Goal: Information Seeking & Learning: Find specific fact

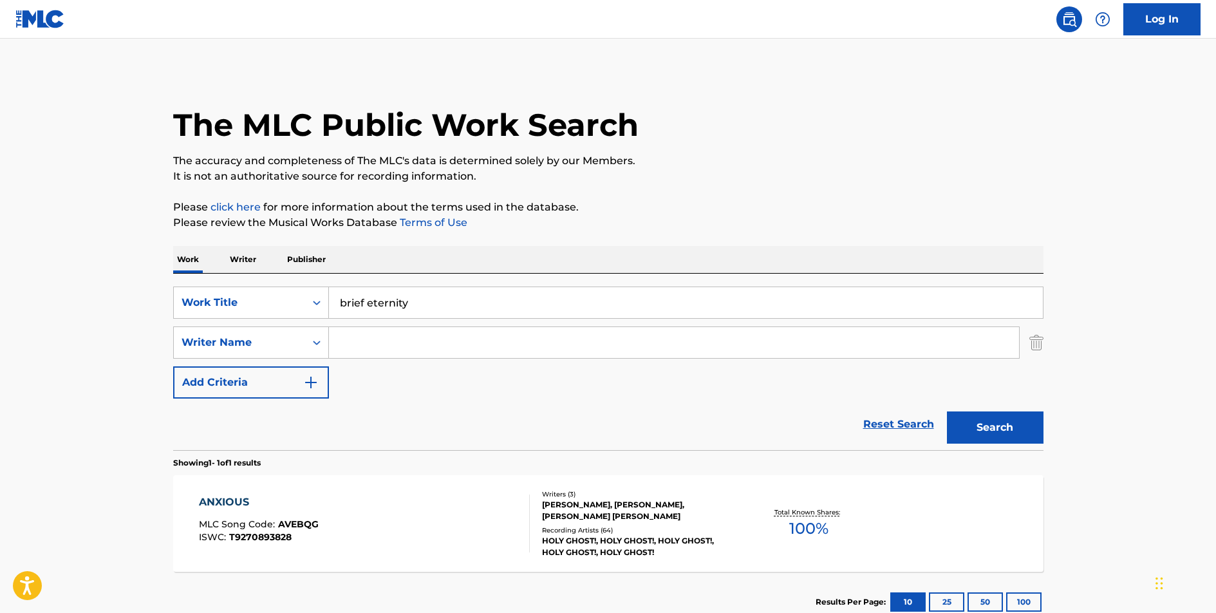
click at [393, 300] on input "brief eternity" at bounding box center [686, 302] width 714 height 31
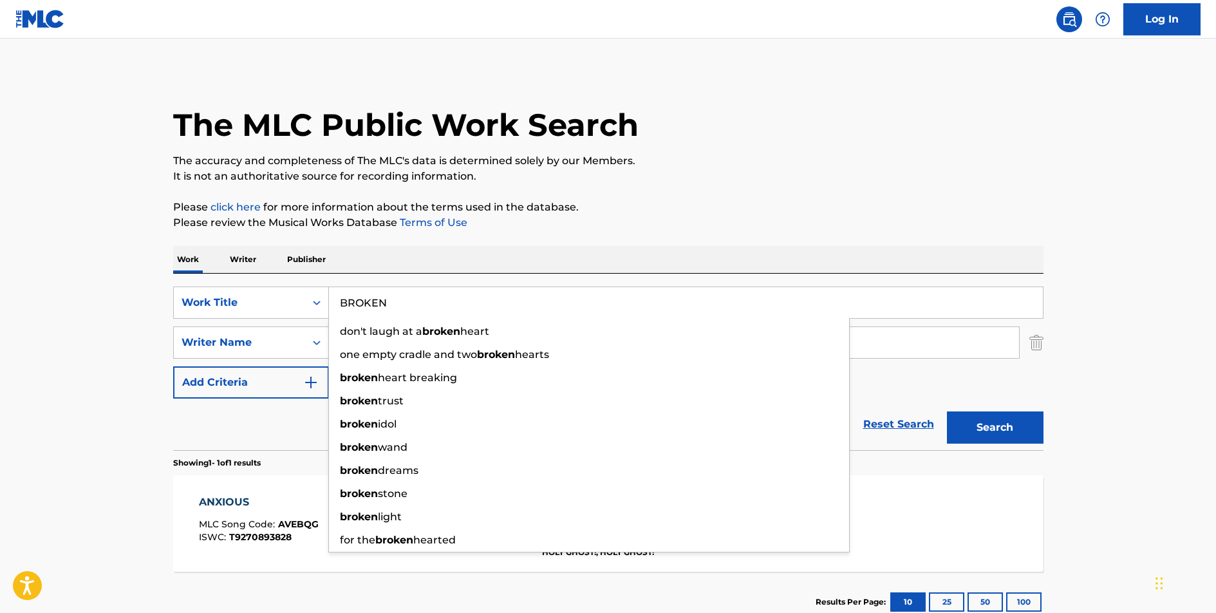
type input "BROKEN"
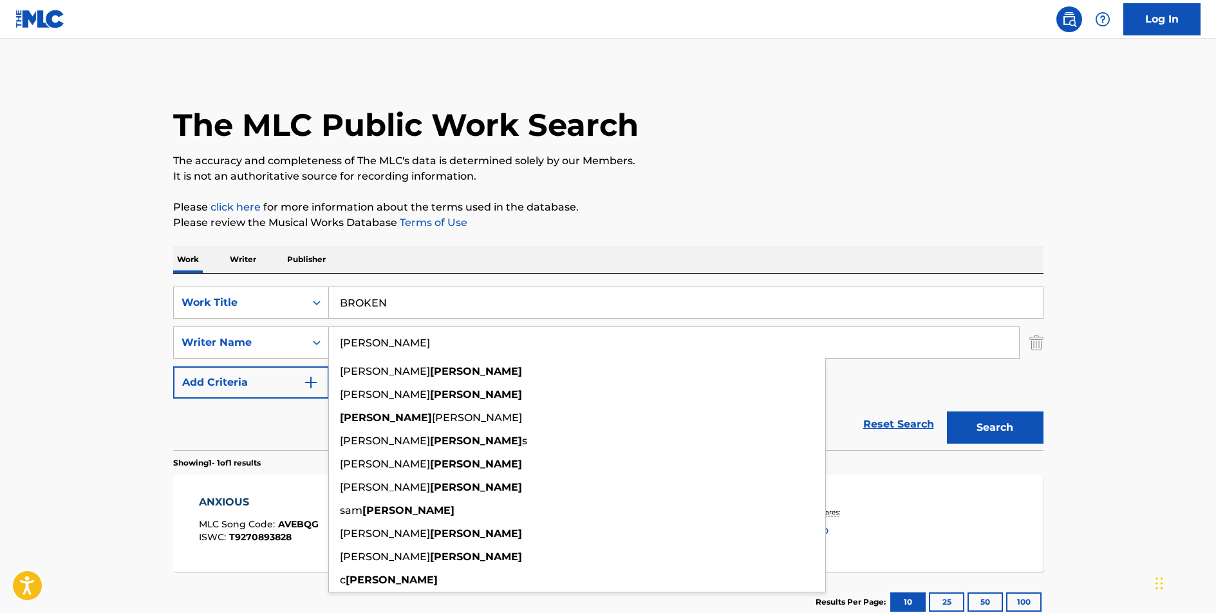
type input "[PERSON_NAME]"
click at [947, 411] on button "Search" at bounding box center [995, 427] width 97 height 32
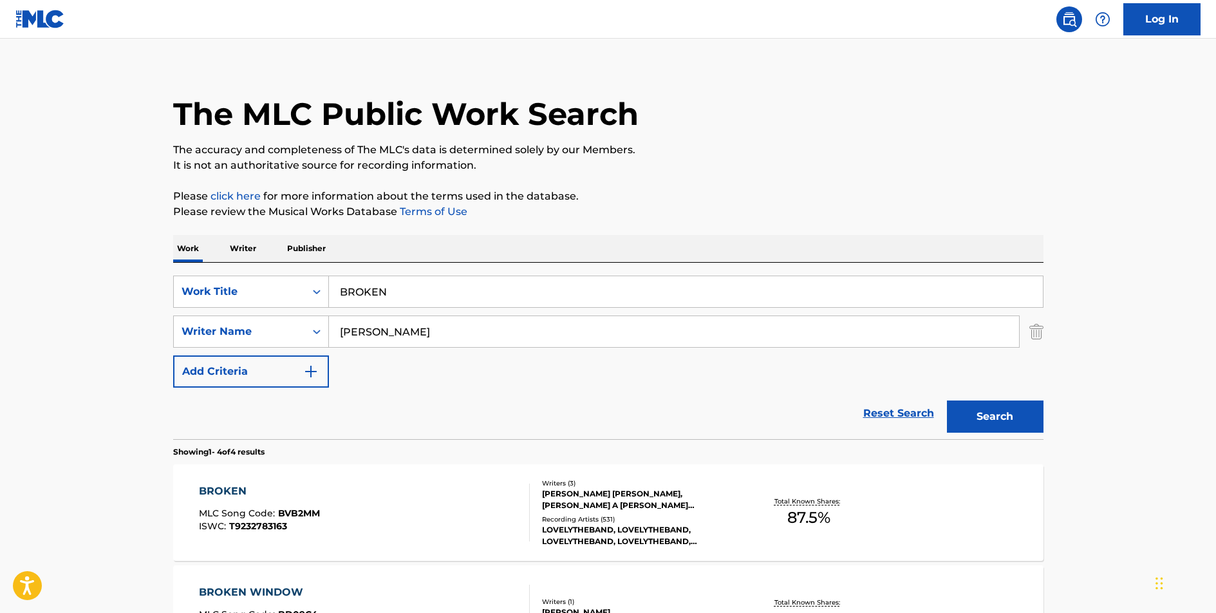
scroll to position [70, 0]
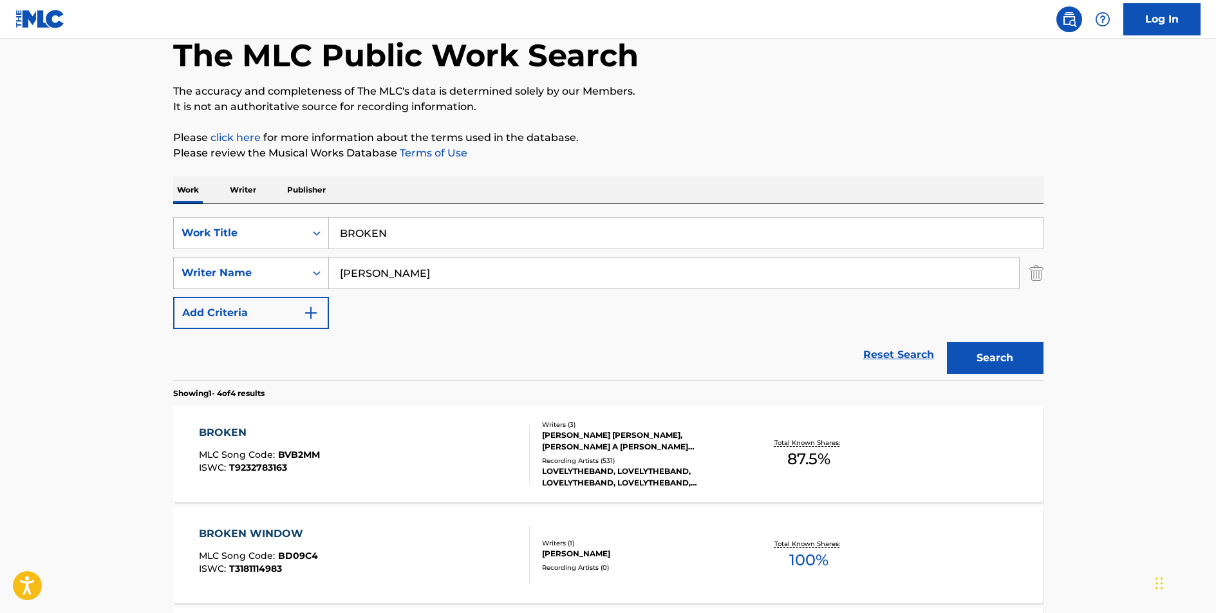
click at [234, 434] on div "BROKEN" at bounding box center [259, 432] width 121 height 15
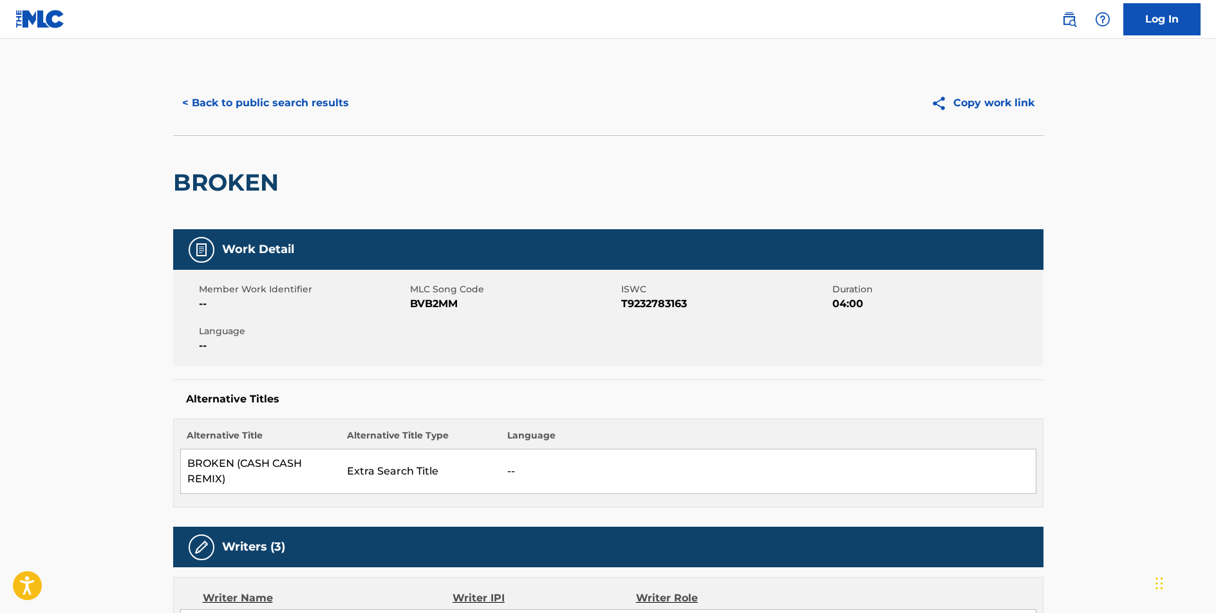
click at [431, 303] on span "BVB2MM" at bounding box center [514, 303] width 208 height 15
copy span "BVB2MM"
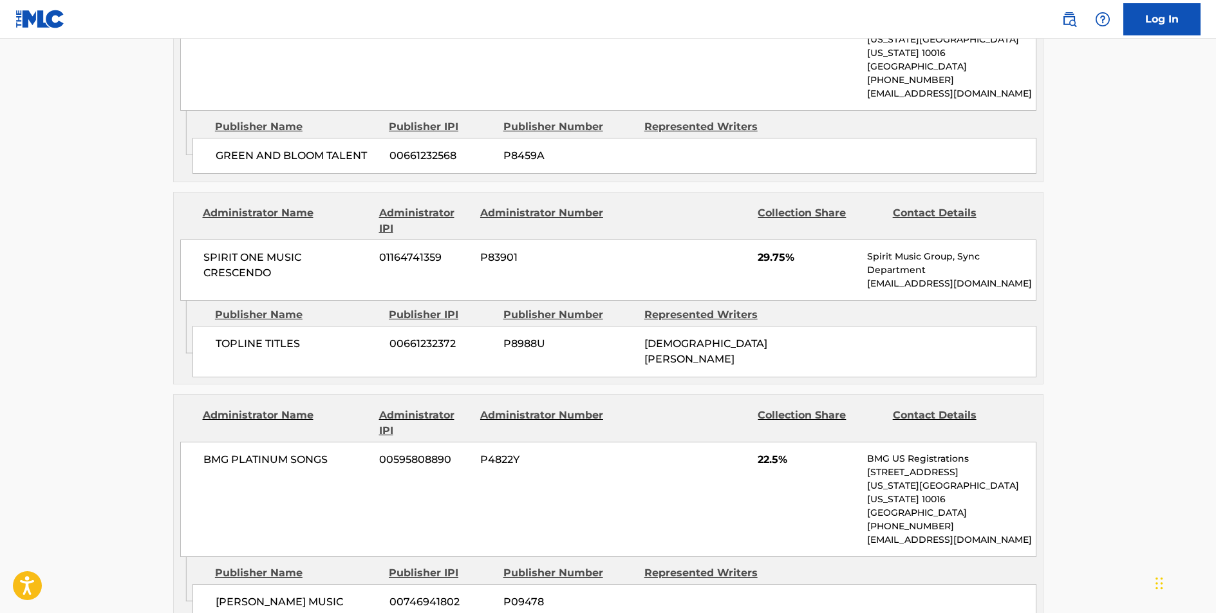
scroll to position [632, 0]
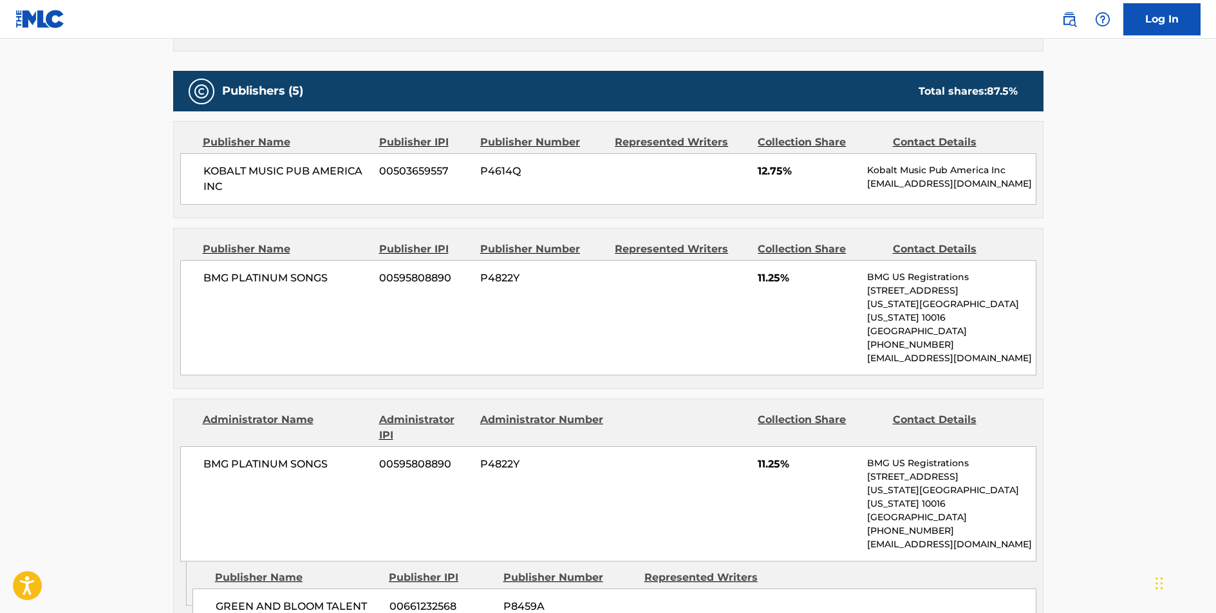
click at [294, 274] on span "BMG PLATINUM SONGS" at bounding box center [286, 277] width 167 height 15
copy div "BMG PLATINUM SONGS"
click at [303, 599] on span "GREEN AND BLOOM TALENT" at bounding box center [298, 606] width 164 height 15
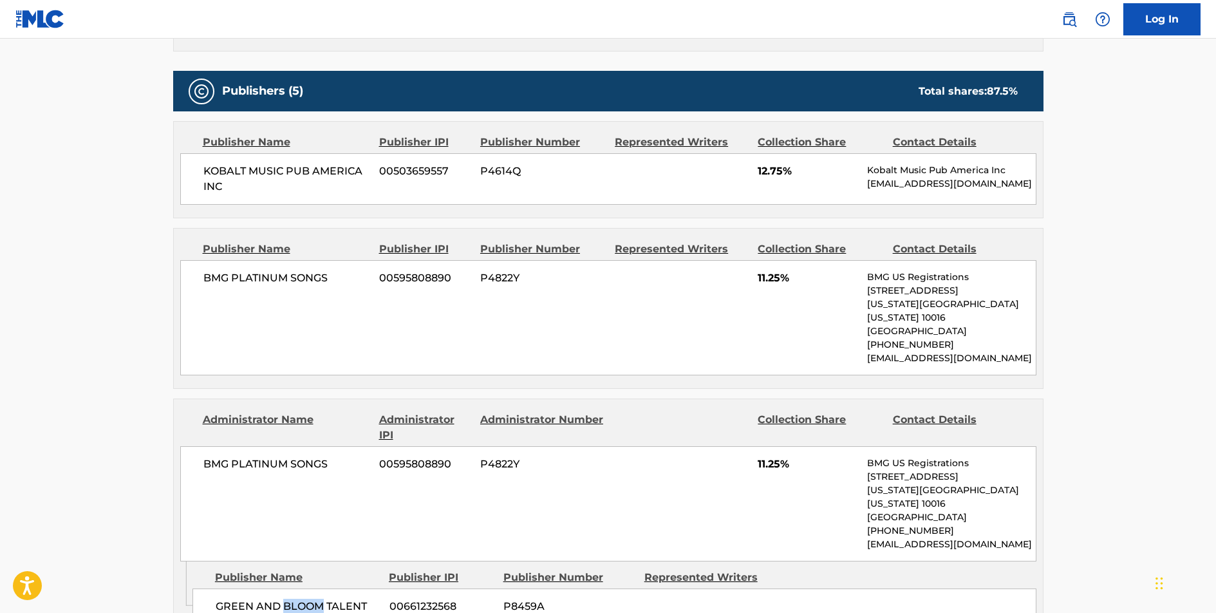
click at [303, 599] on span "GREEN AND BLOOM TALENT" at bounding box center [298, 606] width 164 height 15
copy div "GREEN AND BLOOM TALENT"
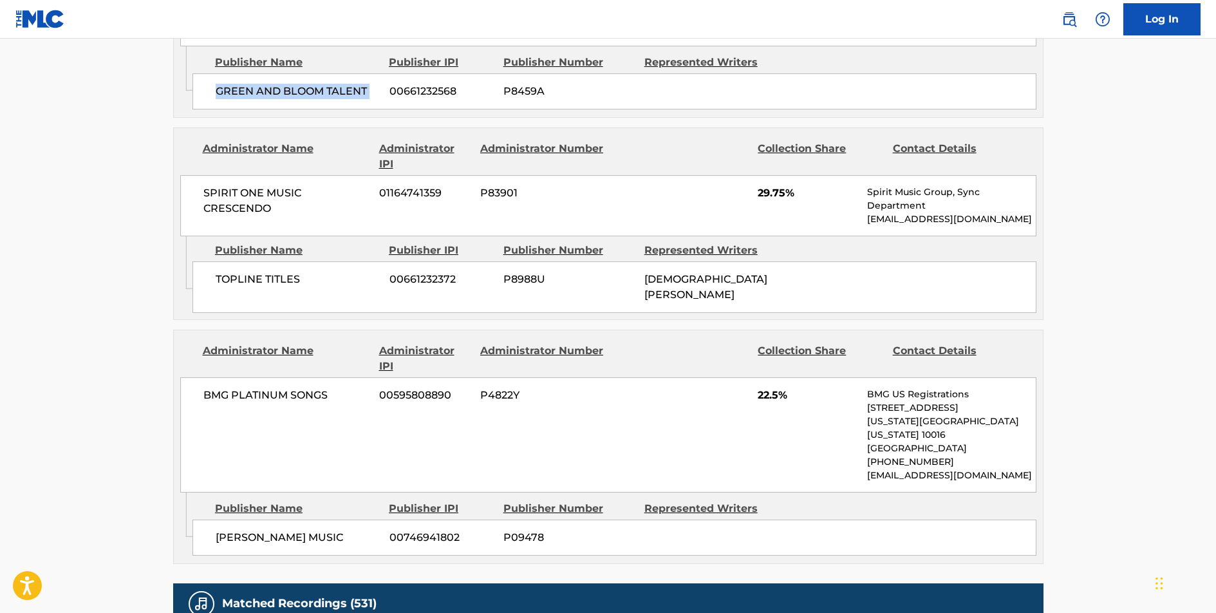
scroll to position [1163, 0]
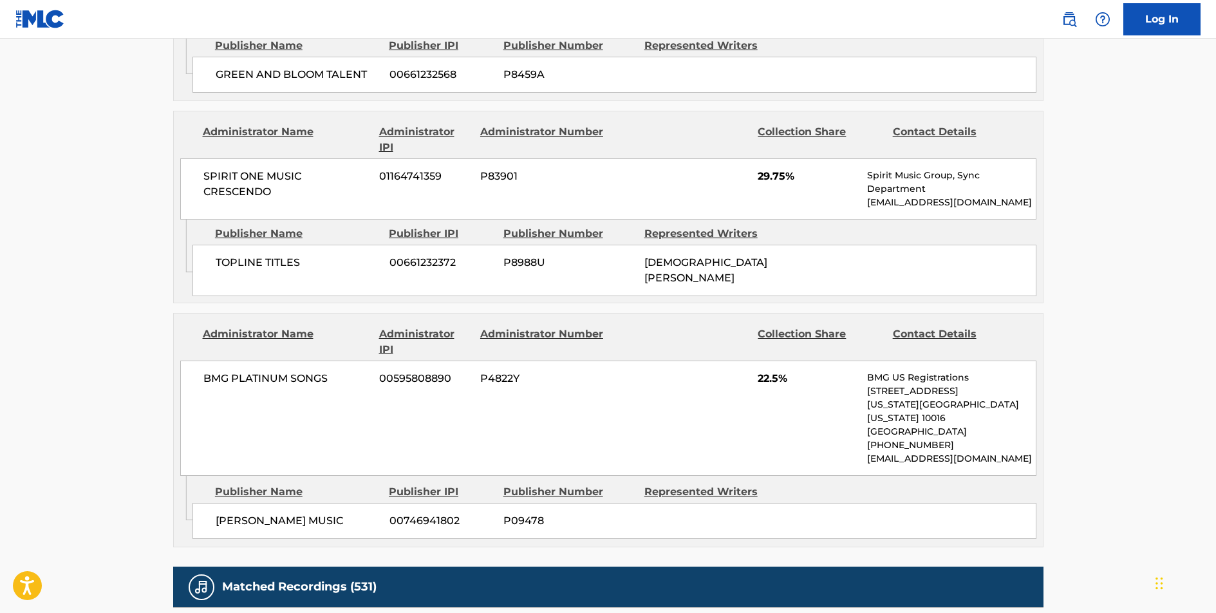
click at [297, 513] on span "[PERSON_NAME] MUSIC" at bounding box center [298, 520] width 164 height 15
copy div "[PERSON_NAME] MUSIC"
click at [248, 169] on span "SPIRIT ONE MUSIC CRESCENDO" at bounding box center [286, 184] width 167 height 31
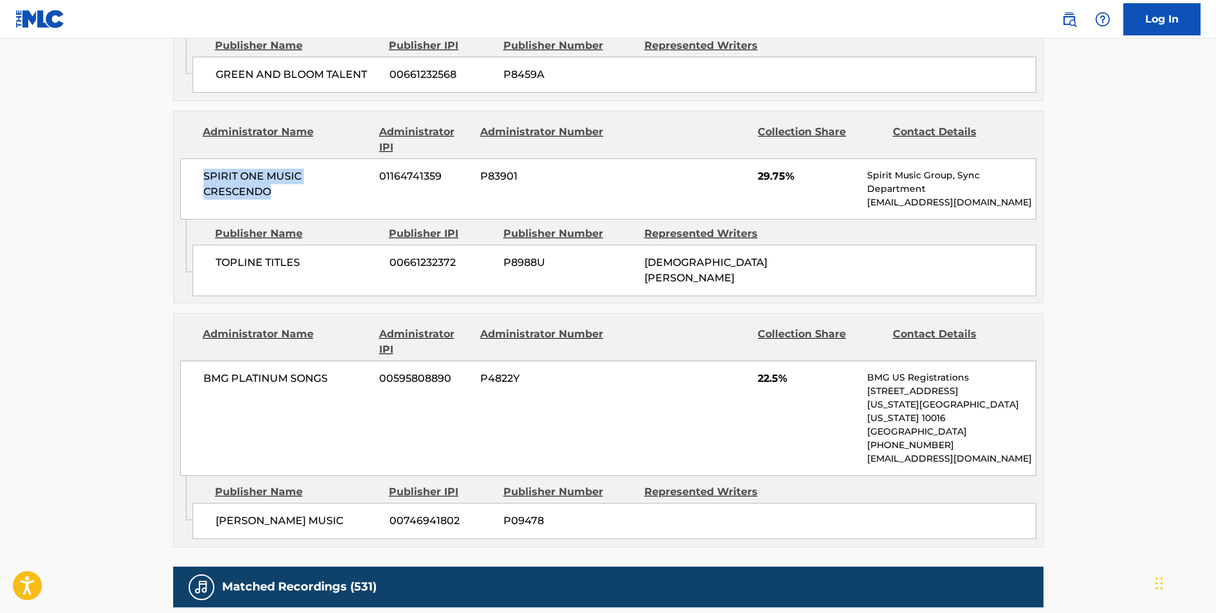
drag, startPoint x: 268, startPoint y: 164, endPoint x: 205, endPoint y: 151, distance: 64.3
click at [205, 169] on span "SPIRIT ONE MUSIC CRESCENDO" at bounding box center [286, 184] width 167 height 31
copy span "SPIRIT ONE MUSIC CRESCENDO"
click at [246, 255] on span "TOPLINE TITLES" at bounding box center [298, 262] width 164 height 15
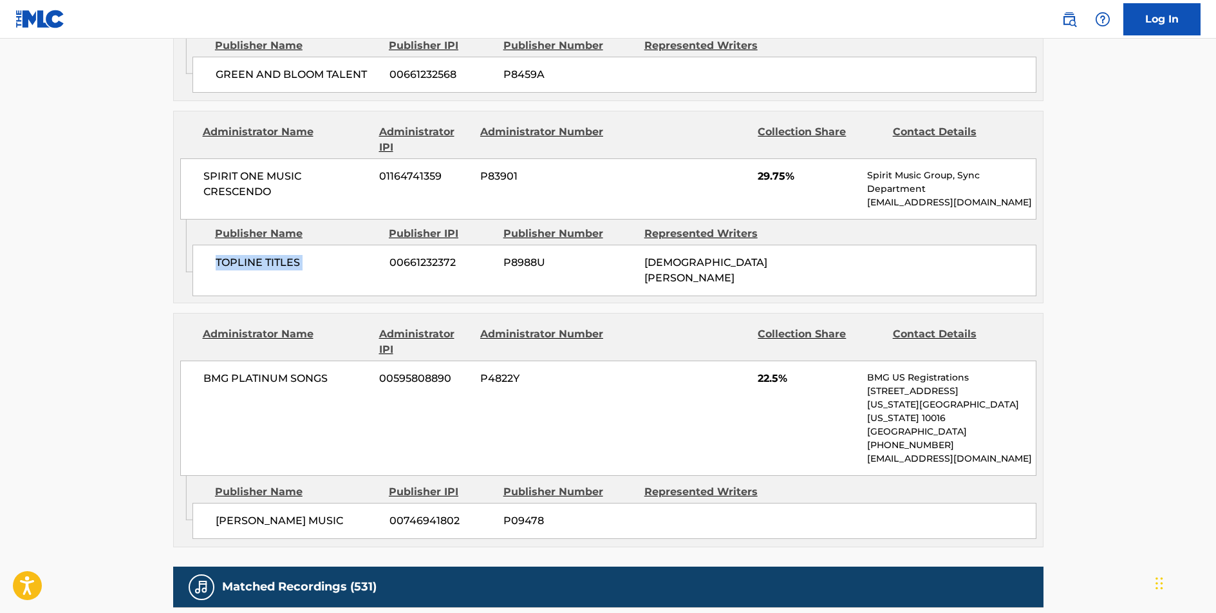
click at [246, 255] on span "TOPLINE TITLES" at bounding box center [298, 262] width 164 height 15
copy div "TOPLINE TITLES"
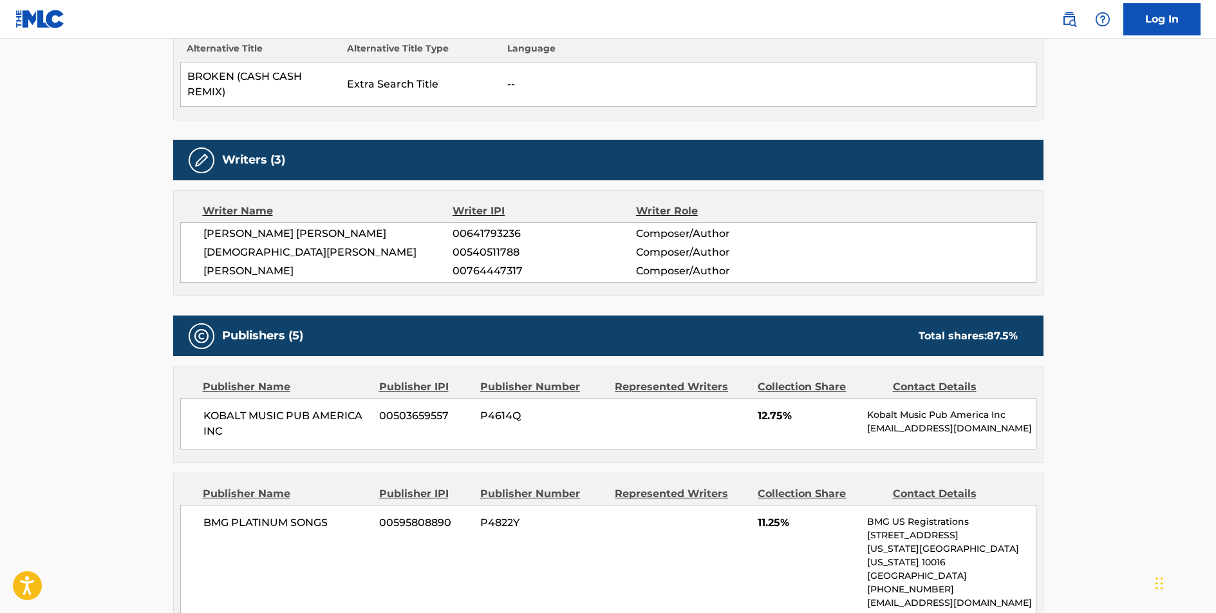
scroll to position [0, 0]
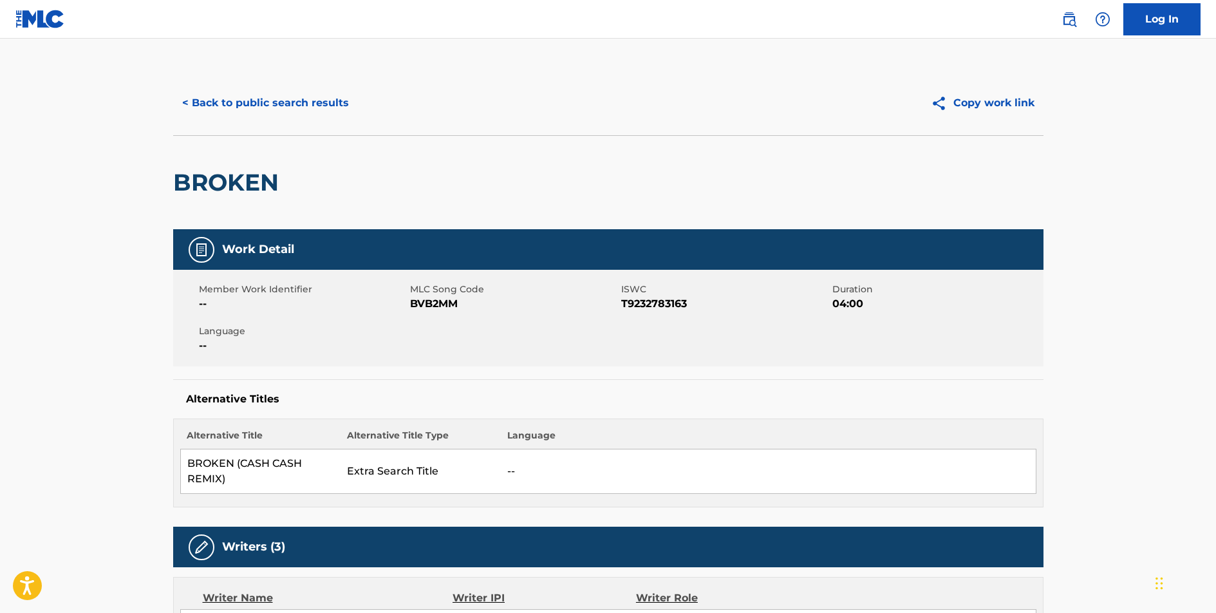
click at [264, 102] on button "< Back to public search results" at bounding box center [265, 103] width 185 height 32
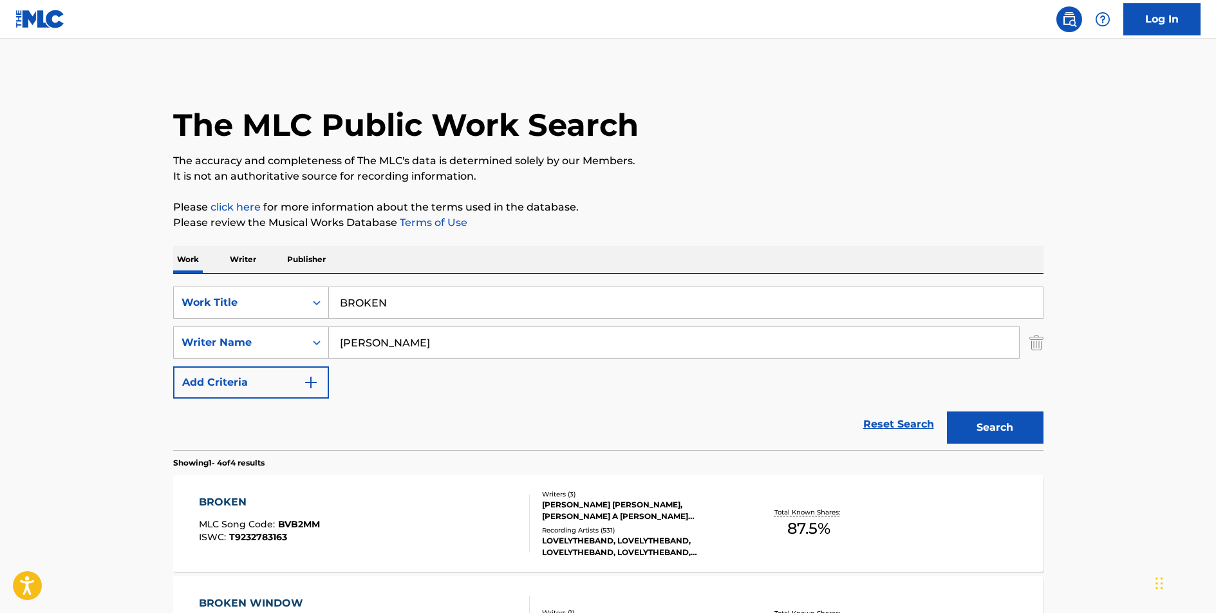
scroll to position [70, 0]
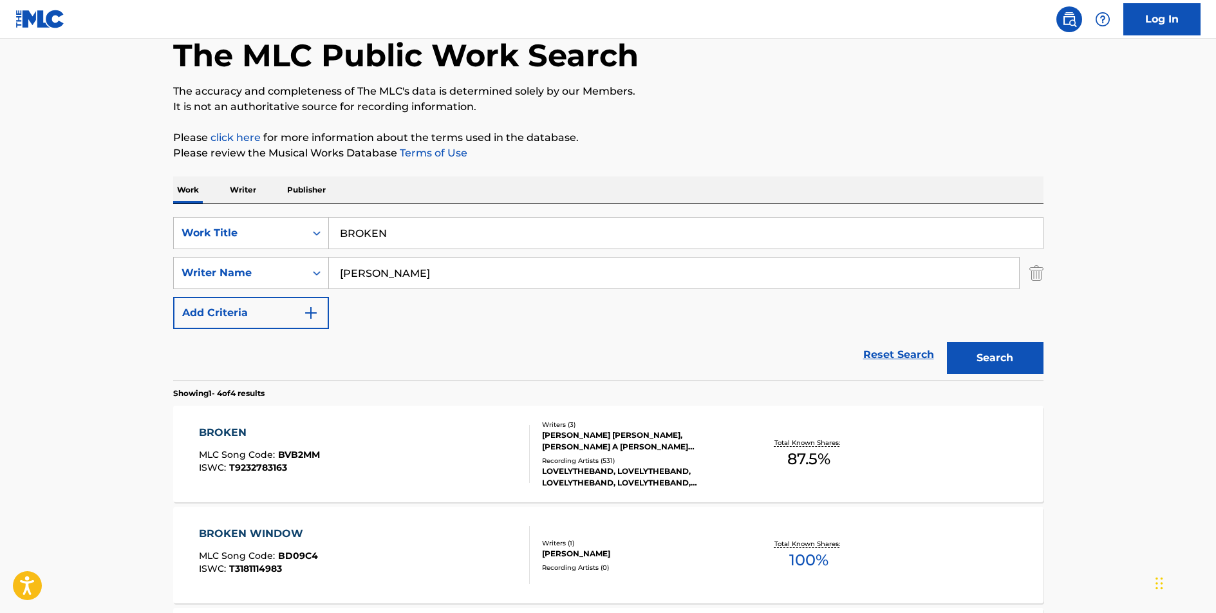
click at [361, 239] on input "BROKEN" at bounding box center [686, 233] width 714 height 31
type input "BRIEF ETERNITY"
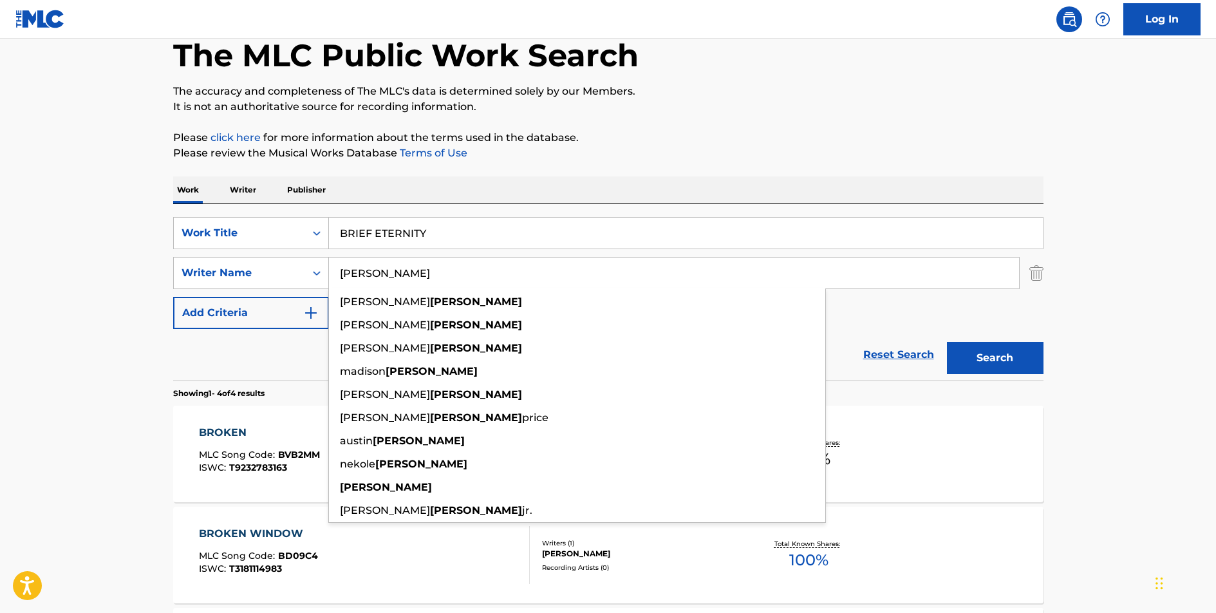
type input "[PERSON_NAME]"
click at [947, 342] on button "Search" at bounding box center [995, 358] width 97 height 32
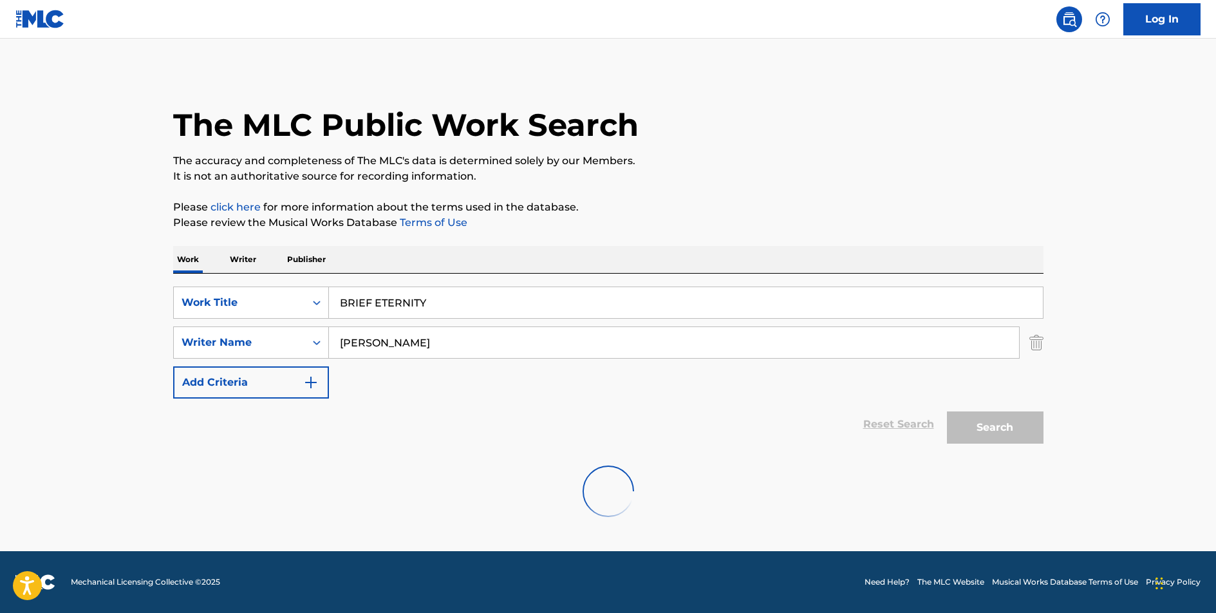
scroll to position [0, 0]
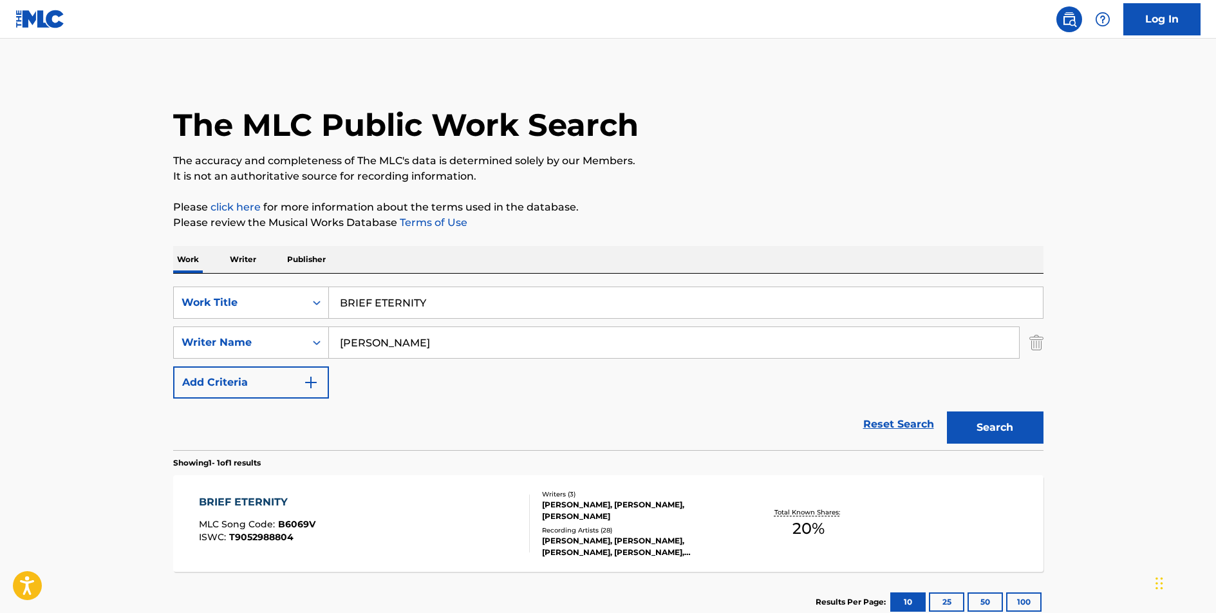
click at [269, 496] on div "BRIEF ETERNITY" at bounding box center [257, 501] width 117 height 15
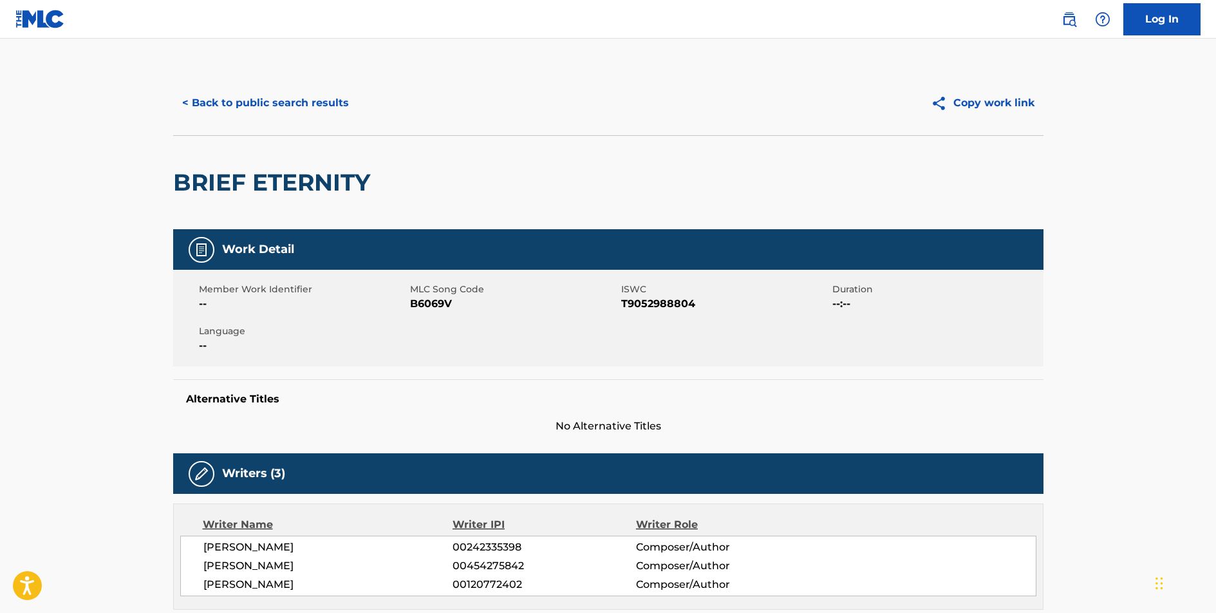
scroll to position [441, 0]
